Goal: Information Seeking & Learning: Learn about a topic

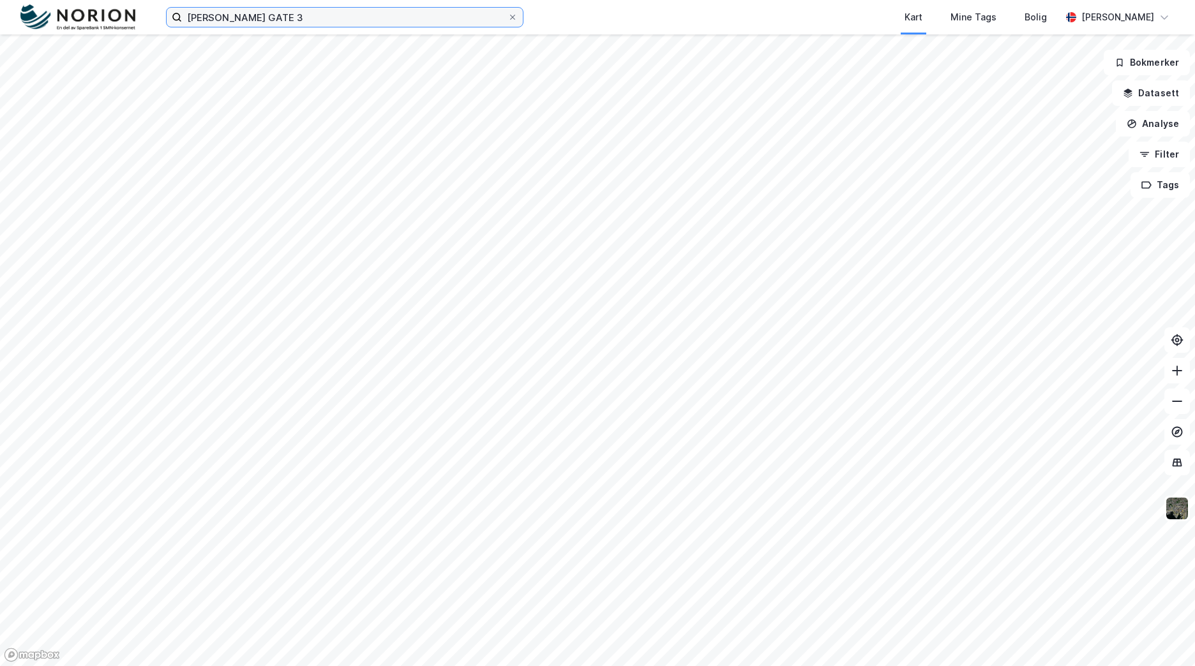
drag, startPoint x: 76, startPoint y: 34, endPoint x: -3, endPoint y: 36, distance: 78.5
click at [0, 36] on html "[PERSON_NAME] GATE 3 Kart Mine Tags Bolig [PERSON_NAME] Bokmerker Datasett Anal…" at bounding box center [597, 333] width 1195 height 666
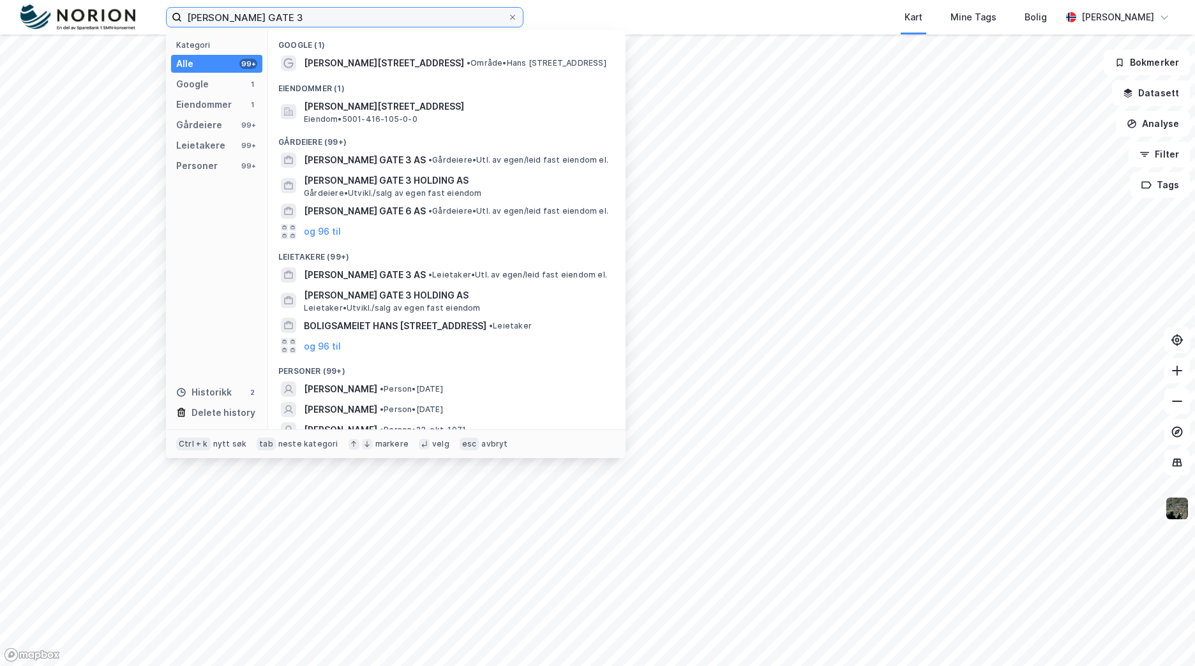
paste input "[STREET_ADDRESS]"
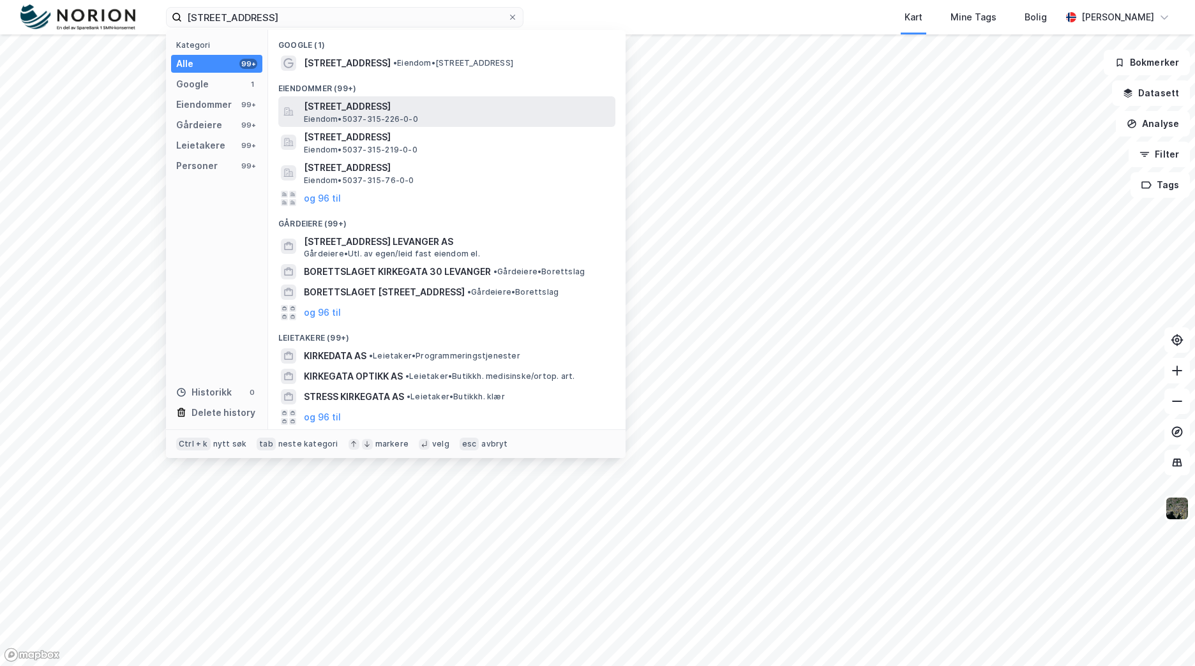
click at [430, 117] on div "[STREET_ADDRESS] • 5037-315-226-0-0" at bounding box center [458, 112] width 309 height 26
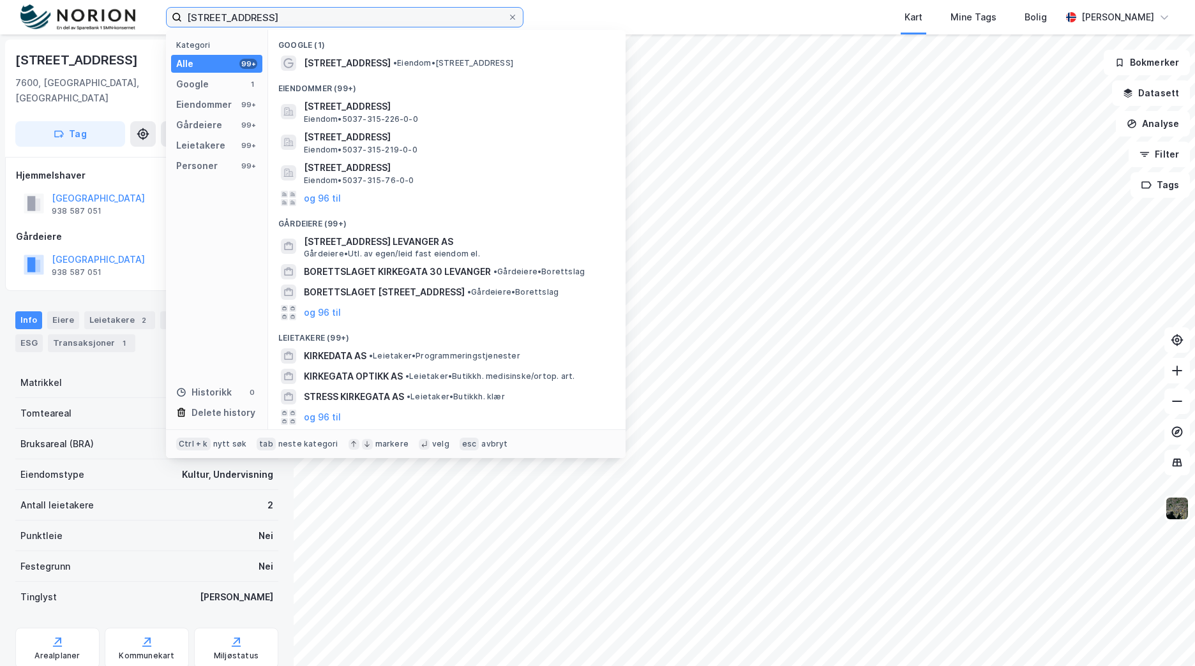
drag, startPoint x: 322, startPoint y: 20, endPoint x: 125, endPoint y: 34, distance: 197.7
click at [125, 34] on div "[STREET_ADDRESS] levanger Kategori Alle 99+ Google 1 Eiendommer 99+ Gårdeiere 9…" at bounding box center [597, 333] width 1195 height 666
paste input "Festiviteten"
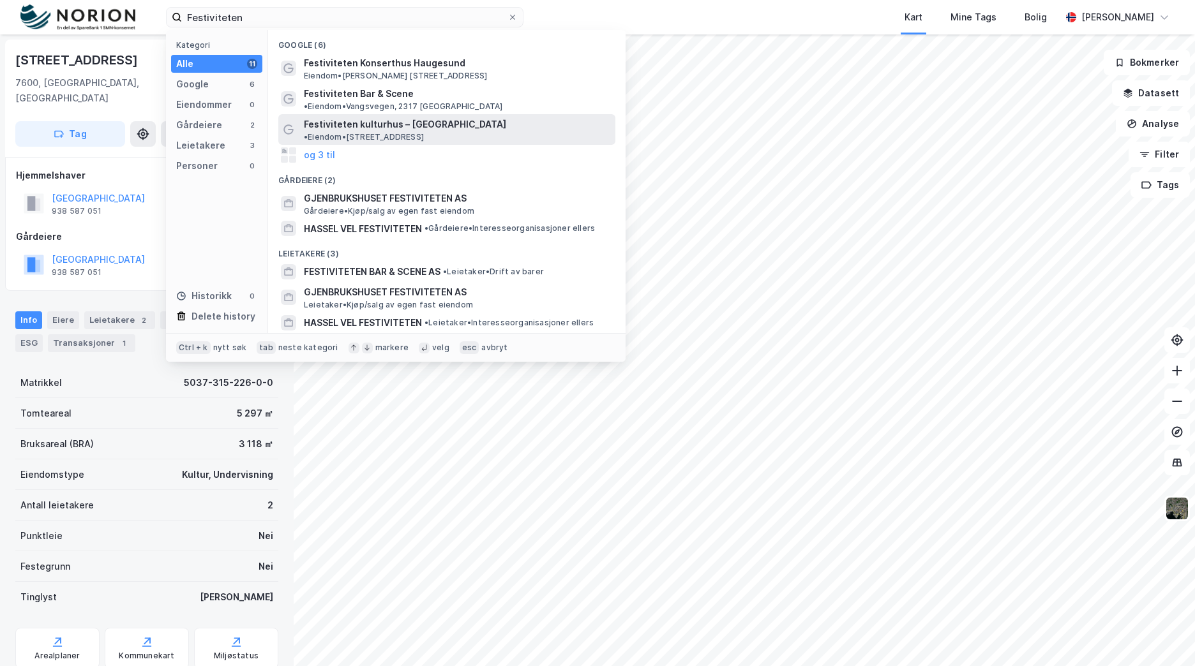
click at [419, 117] on span "Festiviteten kulturhus – [GEOGRAPHIC_DATA]" at bounding box center [405, 124] width 202 height 15
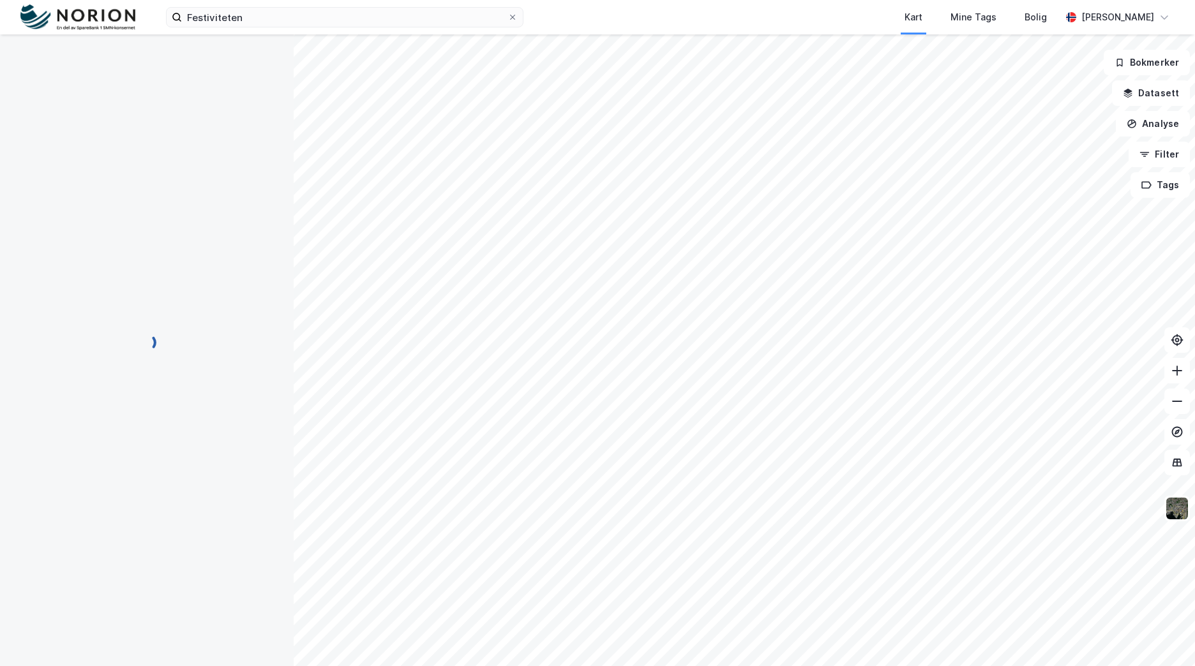
scroll to position [3, 0]
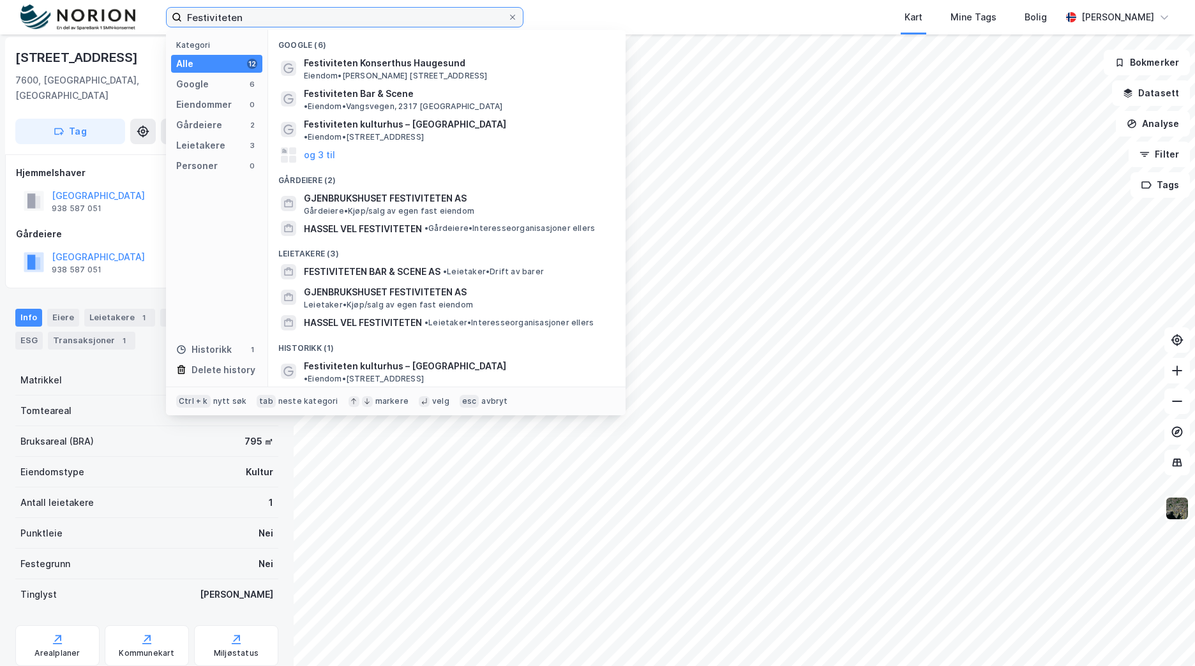
drag, startPoint x: 258, startPoint y: 10, endPoint x: 145, endPoint y: 21, distance: 113.5
click at [145, 21] on div "Festiviteten Kategori Alle 12 Google 6 Eiendommer 0 Gårdeiere 2 Leietakere 3 Pe…" at bounding box center [597, 17] width 1195 height 34
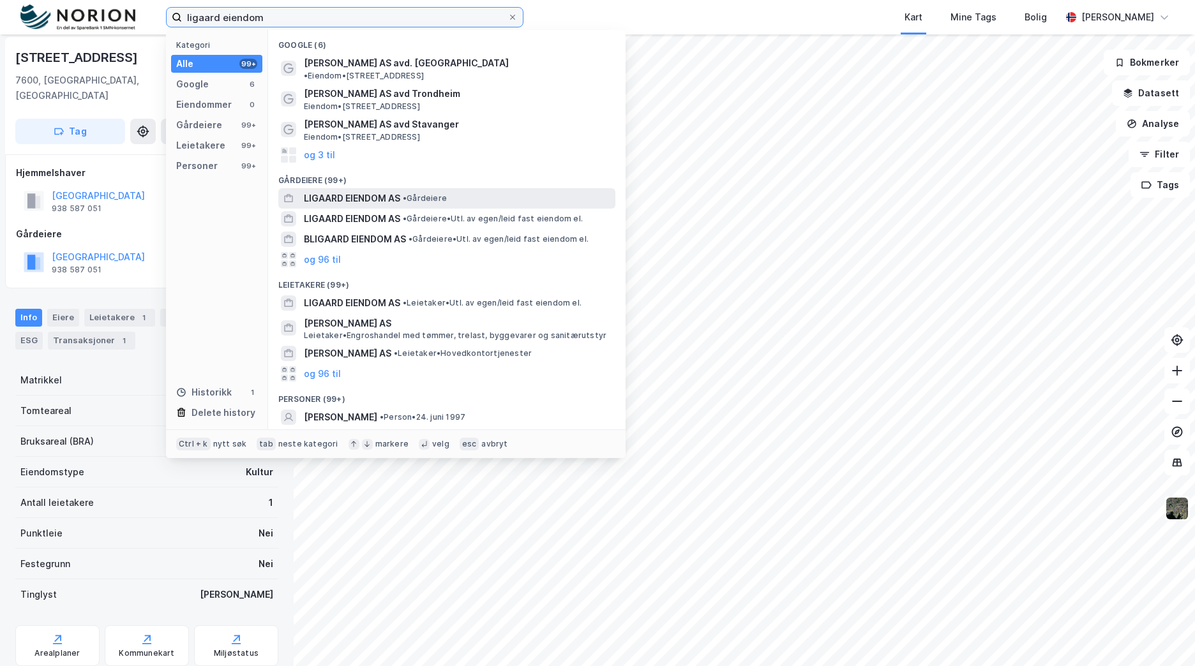
type input "ligaard eiendom"
click at [354, 191] on span "LIGAARD EIENDOM AS" at bounding box center [352, 198] width 96 height 15
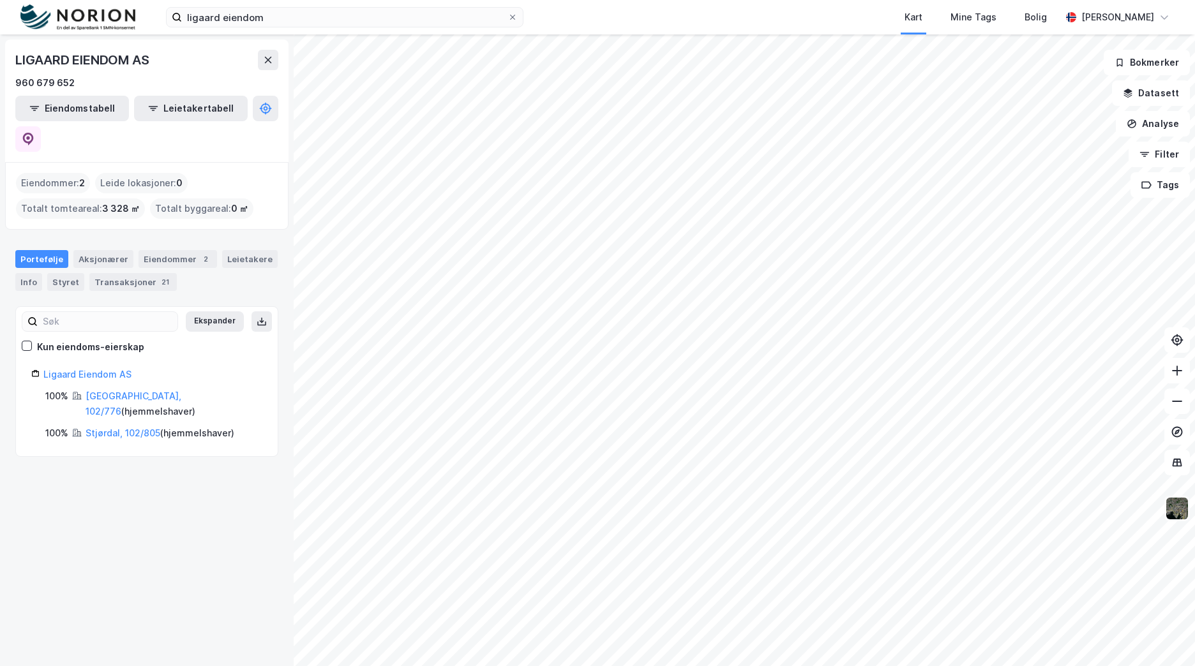
click at [1174, 514] on img at bounding box center [1177, 508] width 24 height 24
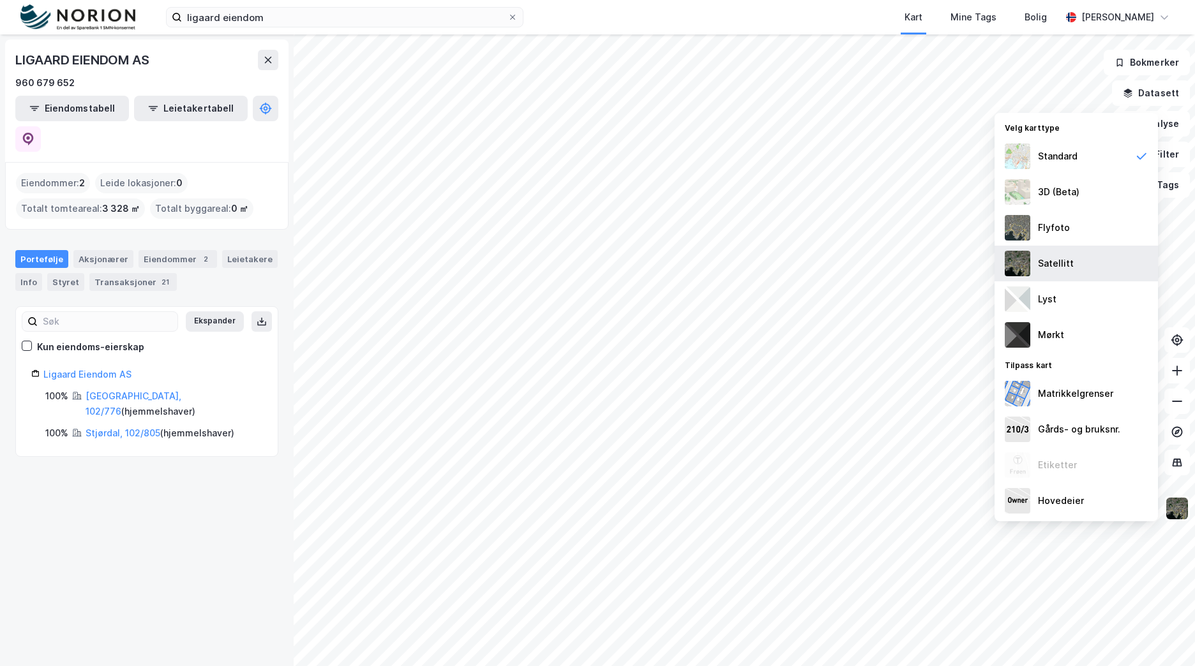
click at [1066, 266] on div "Satellitt" at bounding box center [1056, 263] width 36 height 15
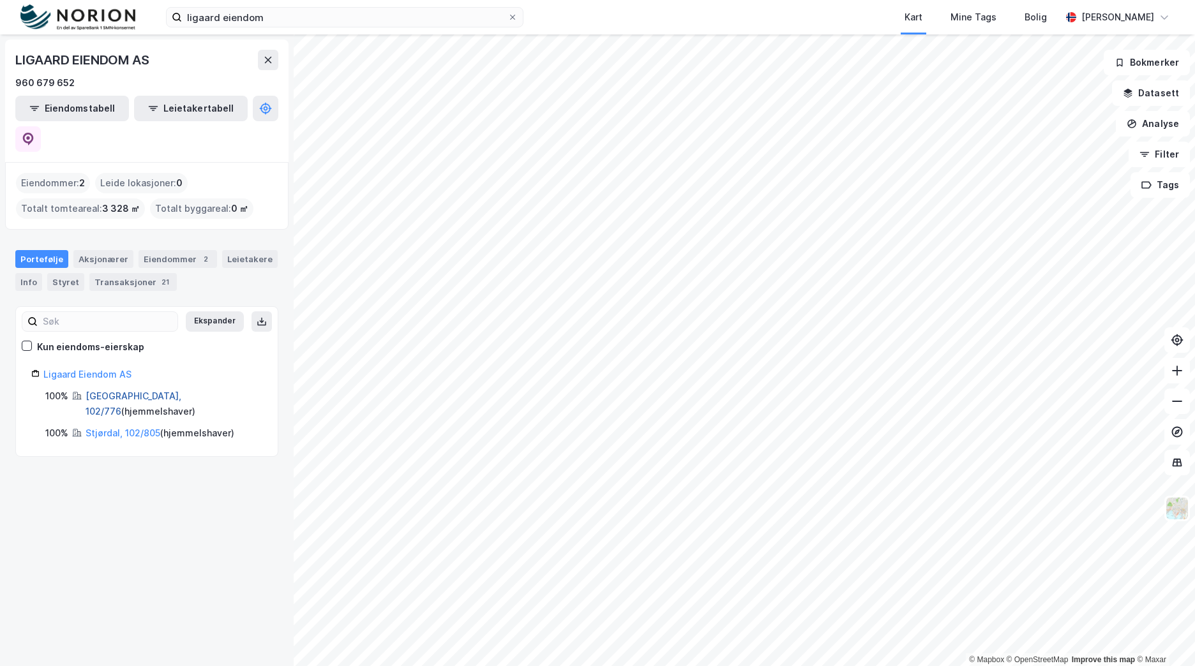
click at [144, 391] on link "[GEOGRAPHIC_DATA], 102/776" at bounding box center [134, 404] width 96 height 26
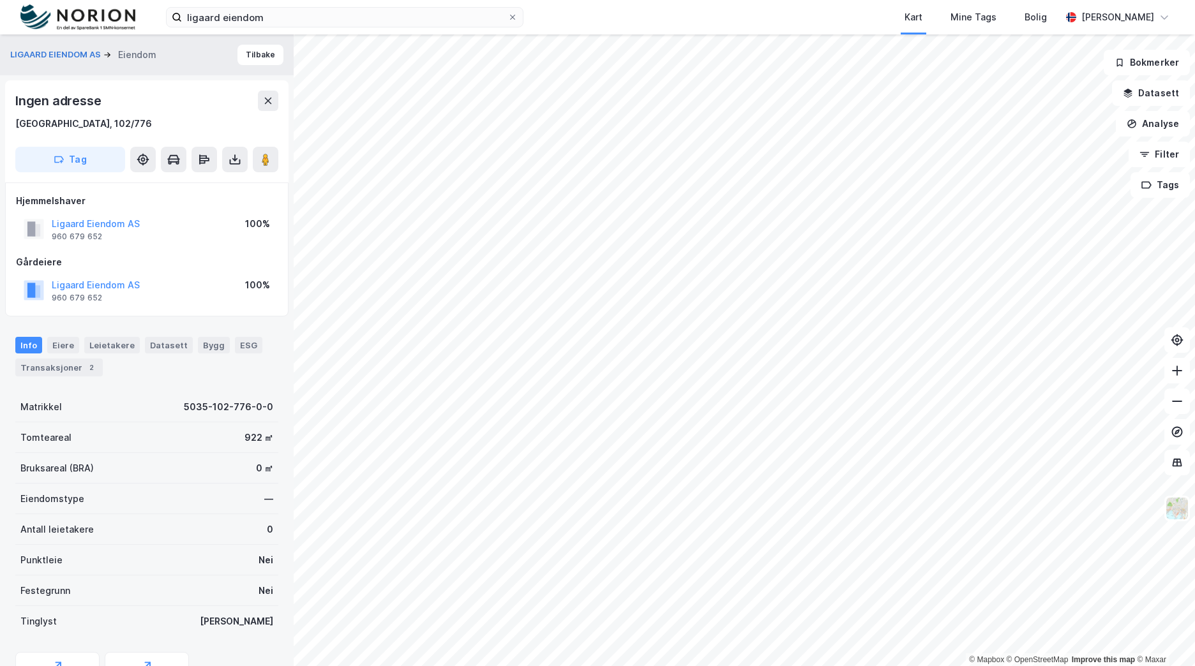
scroll to position [3, 0]
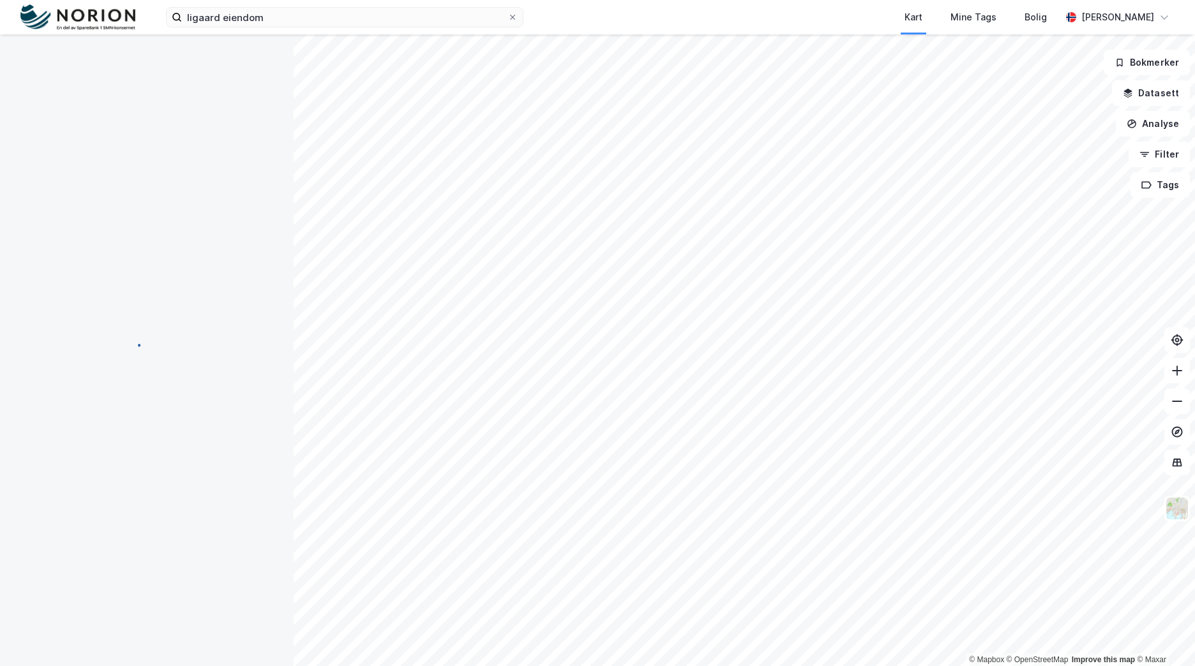
scroll to position [3, 0]
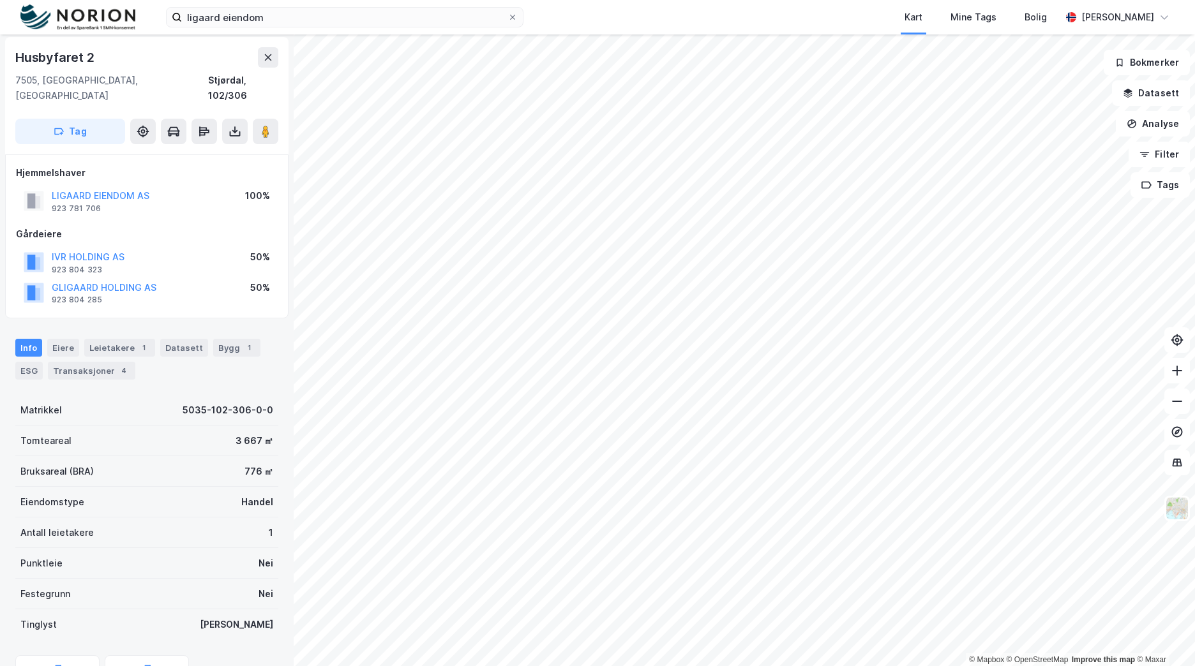
click at [70, 57] on div "Husbyfaret 2" at bounding box center [56, 57] width 82 height 20
click at [70, 56] on div "Husbyfaret 2" at bounding box center [56, 57] width 82 height 20
copy div "Husbyfaret 2"
